Goal: Navigation & Orientation: Understand site structure

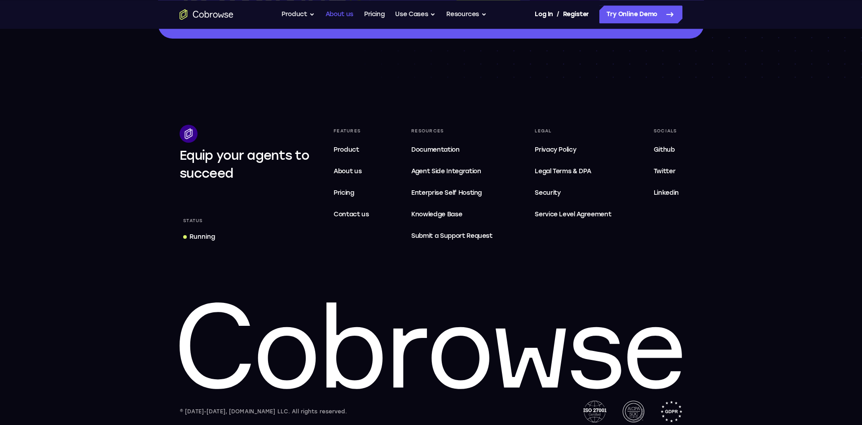
scroll to position [1511, 0]
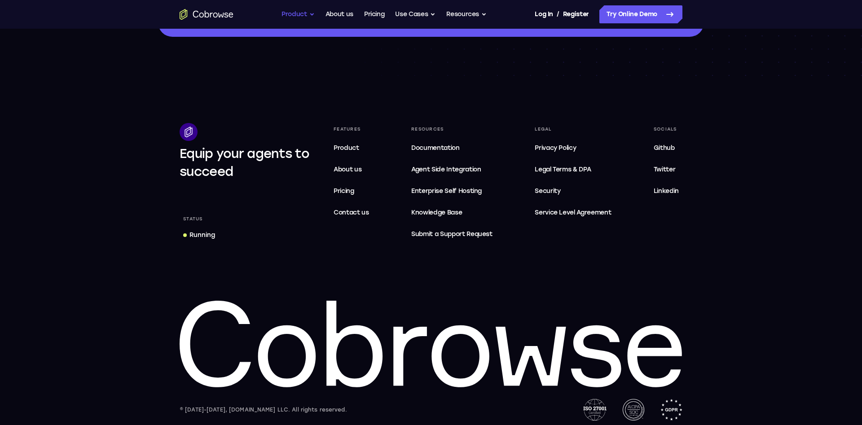
click at [312, 14] on button "Product" at bounding box center [297, 14] width 33 height 18
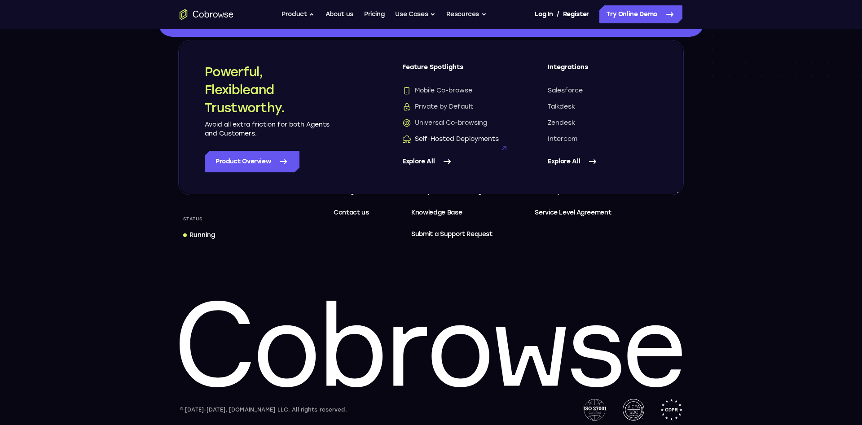
click at [470, 141] on span "Self-Hosted Deployments" at bounding box center [450, 139] width 97 height 9
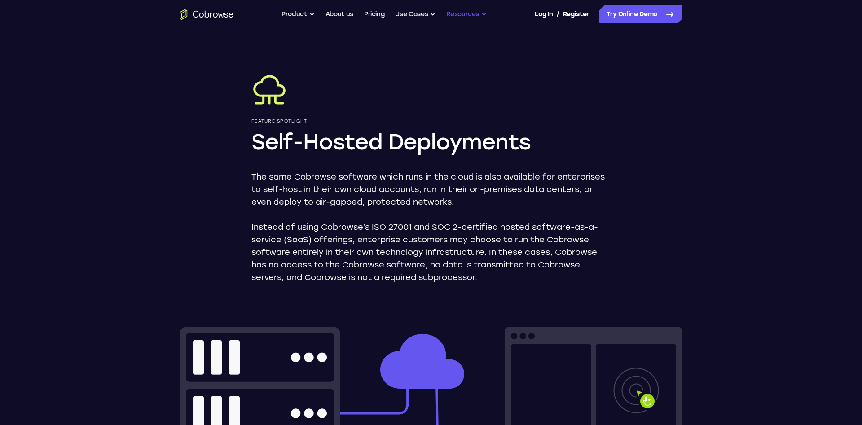
click at [478, 11] on button "Resources" at bounding box center [466, 14] width 40 height 18
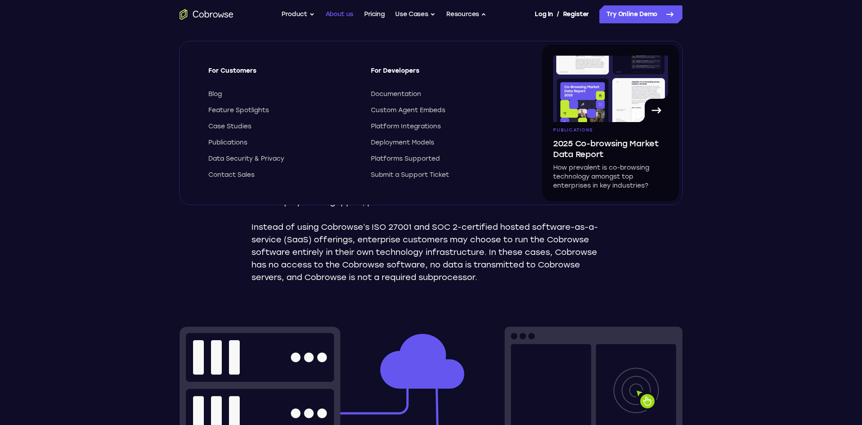
click at [329, 10] on link "About us" at bounding box center [339, 14] width 28 height 18
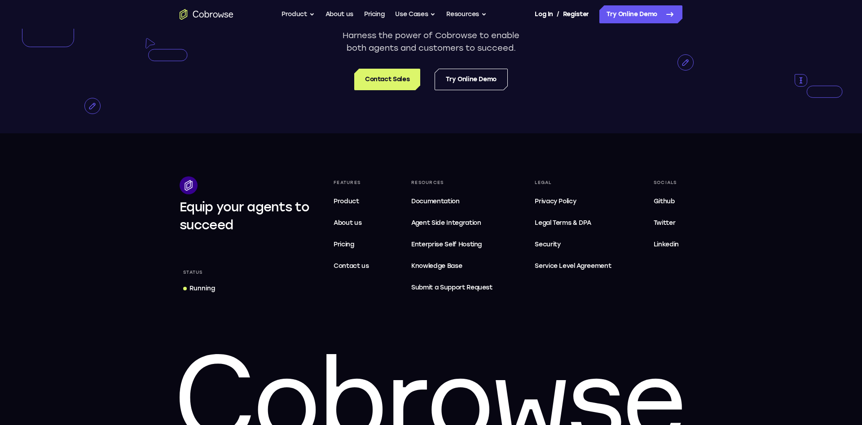
scroll to position [1721, 0]
